Goal: Find specific page/section: Find specific page/section

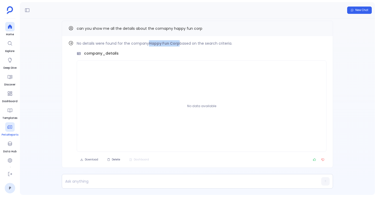
click at [8, 133] on span "PetaReports" at bounding box center [10, 135] width 17 height 4
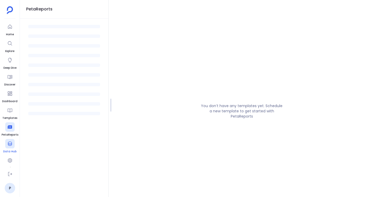
click at [8, 144] on icon at bounding box center [10, 144] width 4 height 4
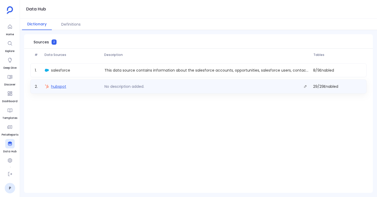
click at [60, 87] on span "hubspot" at bounding box center [58, 86] width 15 height 5
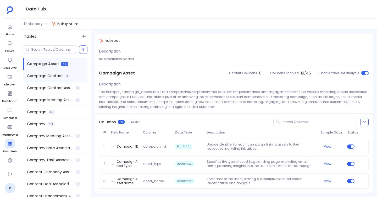
click at [46, 80] on div "Campaign Contact 3" at bounding box center [55, 76] width 64 height 12
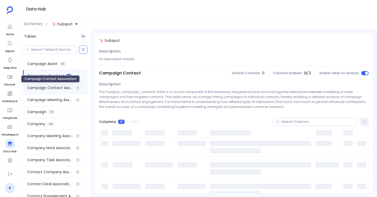
click at [51, 87] on span "Campaign Contact Association" at bounding box center [50, 87] width 46 height 5
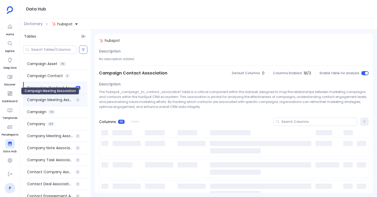
click at [51, 99] on span "Campaign Meeting Association" at bounding box center [50, 99] width 46 height 5
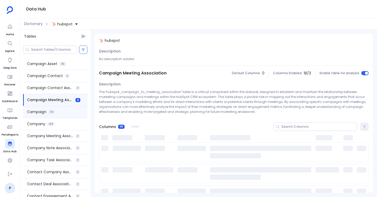
click at [51, 110] on div "Campaign 101" at bounding box center [55, 112] width 64 height 12
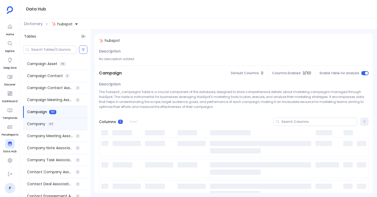
click at [52, 122] on span "414" at bounding box center [50, 124] width 7 height 4
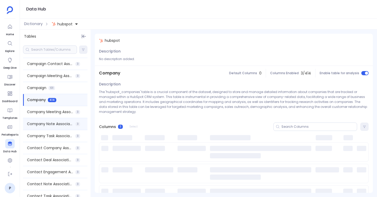
scroll to position [25, 0]
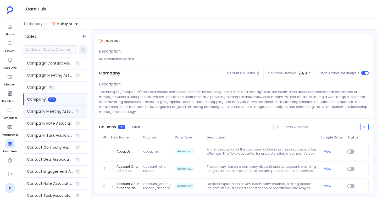
click at [54, 115] on div "Company Meeting Association 3" at bounding box center [55, 112] width 64 height 12
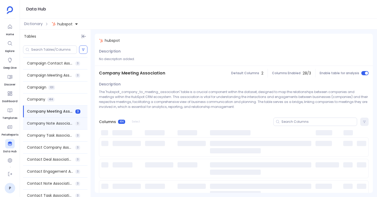
click at [54, 120] on div "Company Note Association 3" at bounding box center [55, 124] width 64 height 12
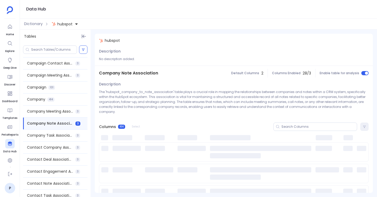
scroll to position [49, 0]
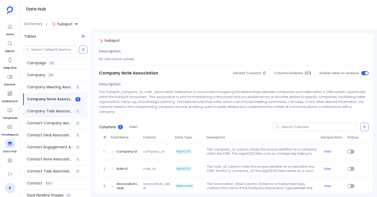
click at [55, 116] on div "Company Task Association 3" at bounding box center [55, 111] width 64 height 12
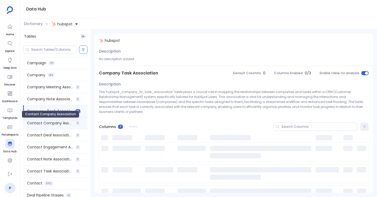
click at [56, 121] on span "Contact Company Association" at bounding box center [50, 123] width 46 height 5
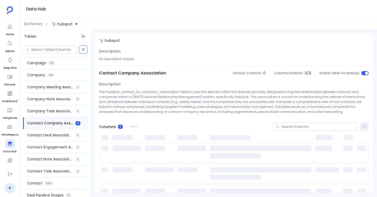
scroll to position [69, 0]
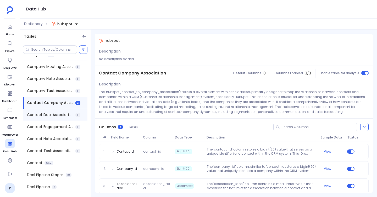
click at [57, 118] on div "Contact Deal Association 3" at bounding box center [55, 115] width 64 height 12
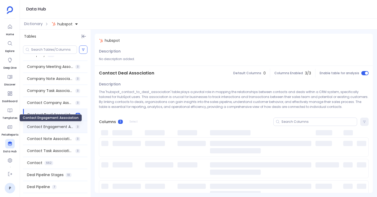
click at [57, 127] on span "Contact Engagement Association" at bounding box center [50, 126] width 46 height 5
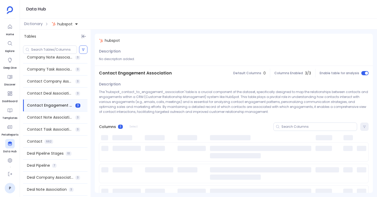
scroll to position [91, 0]
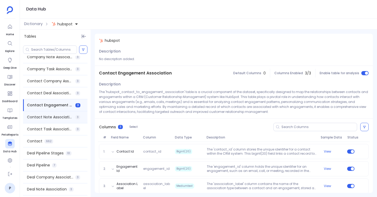
click at [59, 120] on div "Contact Note Association 3" at bounding box center [55, 117] width 64 height 12
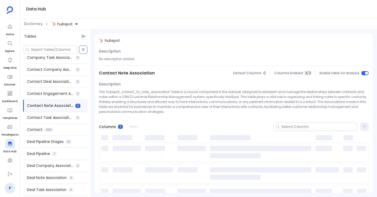
scroll to position [105, 0]
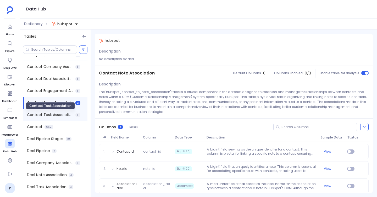
click at [59, 117] on span "Contact Task Association" at bounding box center [50, 114] width 46 height 5
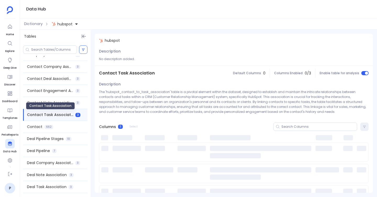
scroll to position [118, 0]
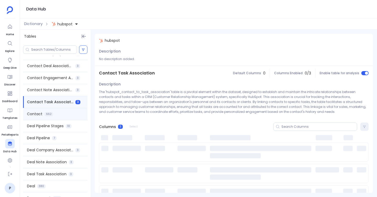
click at [58, 113] on div "Contact 662" at bounding box center [55, 114] width 64 height 12
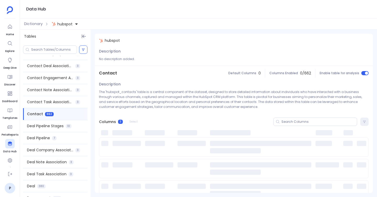
scroll to position [135, 0]
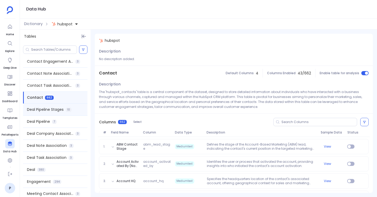
click at [56, 113] on div "Deal Pipeline Stages 10" at bounding box center [55, 110] width 64 height 12
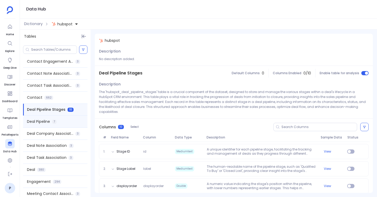
click at [56, 120] on div "Deal Pipeline 7" at bounding box center [55, 122] width 64 height 12
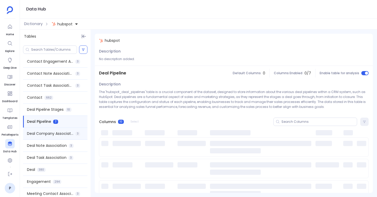
click at [56, 128] on div "Deal Company Association 3" at bounding box center [55, 134] width 64 height 12
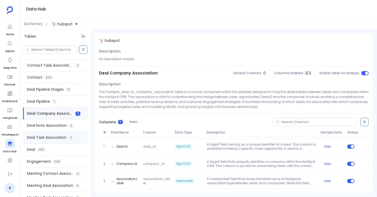
scroll to position [155, 0]
click at [56, 130] on div "Deal Note Association 3" at bounding box center [55, 126] width 64 height 12
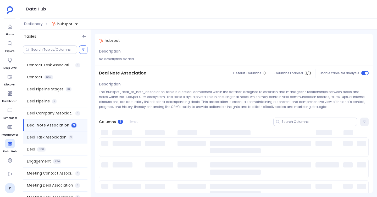
click at [56, 138] on span "Deal Task Association" at bounding box center [46, 137] width 39 height 5
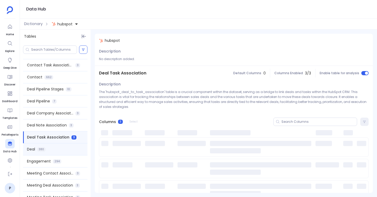
click at [56, 145] on div "Deal 380" at bounding box center [55, 150] width 64 height 12
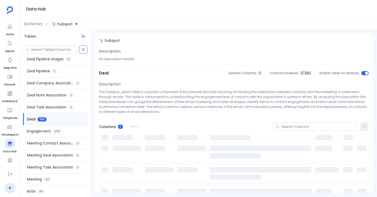
scroll to position [186, 0]
click at [56, 133] on div "Engagement 294" at bounding box center [55, 131] width 64 height 12
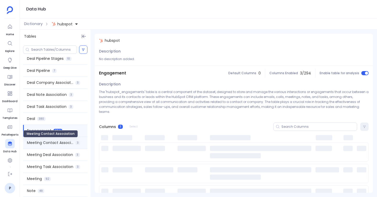
click at [56, 141] on span "Meeting Contact Association" at bounding box center [50, 142] width 46 height 5
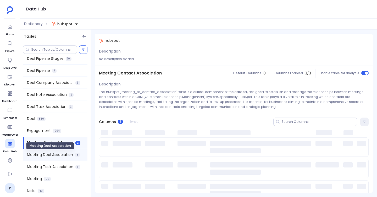
click at [56, 155] on span "Meeting Deal Association" at bounding box center [50, 154] width 46 height 5
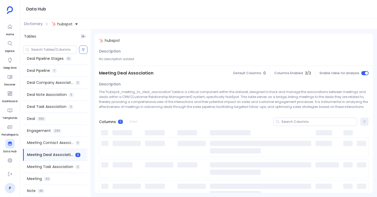
scroll to position [205, 0]
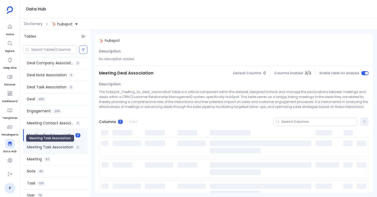
click at [56, 150] on span "Meeting Task Association" at bounding box center [50, 147] width 46 height 5
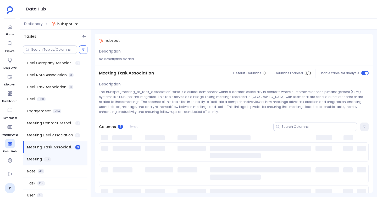
click at [55, 159] on div "Meeting 92" at bounding box center [55, 160] width 64 height 12
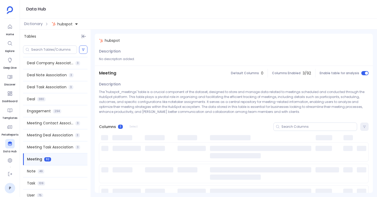
scroll to position [212, 0]
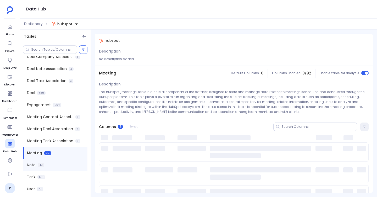
click at [45, 165] on div "Note 49" at bounding box center [55, 165] width 64 height 12
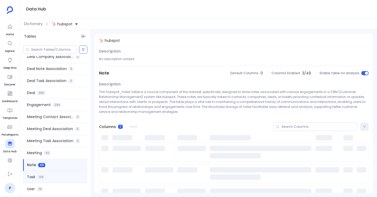
click at [48, 179] on div "Task 109" at bounding box center [55, 177] width 64 height 12
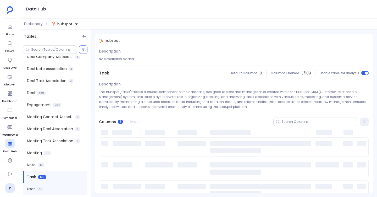
click at [48, 185] on div "User 75" at bounding box center [55, 189] width 64 height 12
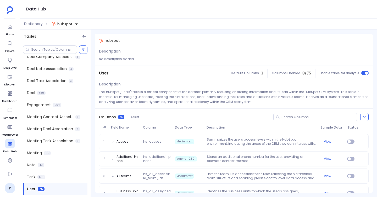
click at [56, 25] on div "hubspot" at bounding box center [62, 23] width 21 height 5
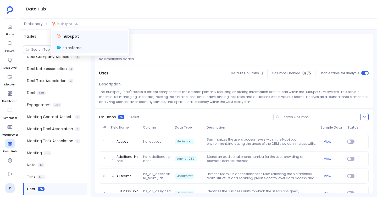
click at [62, 49] on div "salesforce" at bounding box center [90, 48] width 76 height 12
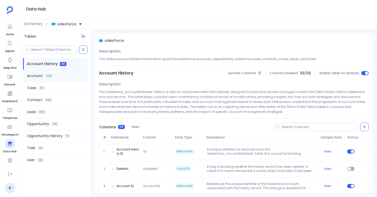
click at [59, 76] on div "Account 399" at bounding box center [55, 76] width 64 height 12
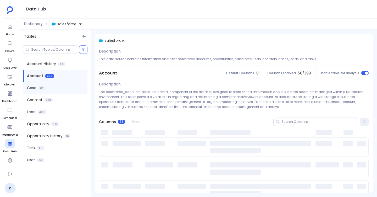
click at [59, 89] on div "Case 84" at bounding box center [55, 88] width 64 height 12
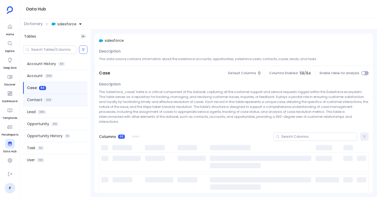
click at [56, 101] on div "Contact 339" at bounding box center [55, 100] width 64 height 12
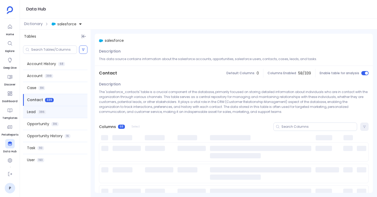
click at [56, 109] on div "Lead 386" at bounding box center [55, 112] width 64 height 12
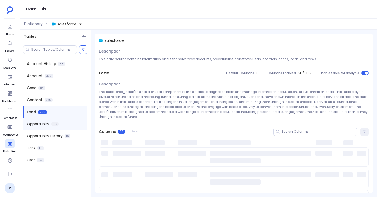
click at [56, 121] on div "Opportunity 316" at bounding box center [55, 124] width 64 height 12
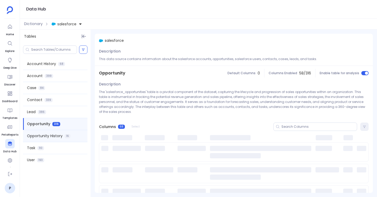
click at [54, 138] on span "Opportunity History" at bounding box center [45, 135] width 36 height 5
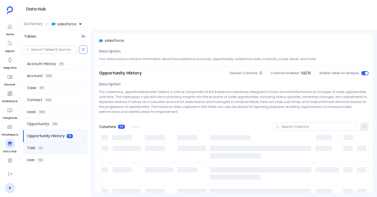
click at [53, 147] on div "Task 110" at bounding box center [55, 148] width 64 height 12
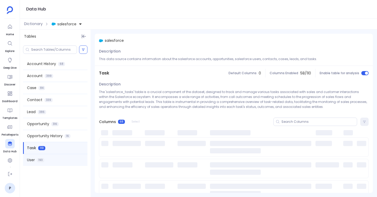
click at [53, 157] on div "User 193" at bounding box center [55, 160] width 64 height 12
